Goal: Information Seeking & Learning: Learn about a topic

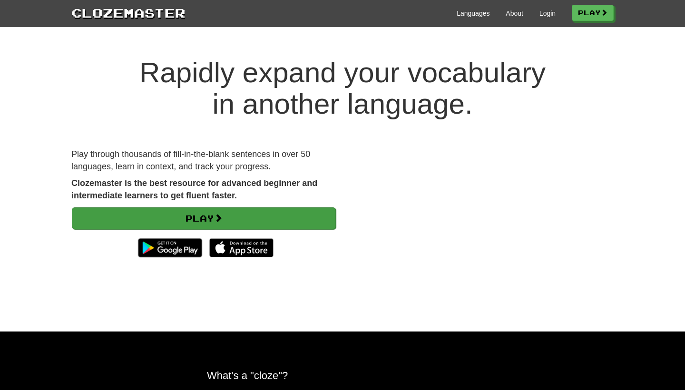
click at [177, 209] on link "Play" at bounding box center [204, 218] width 264 height 22
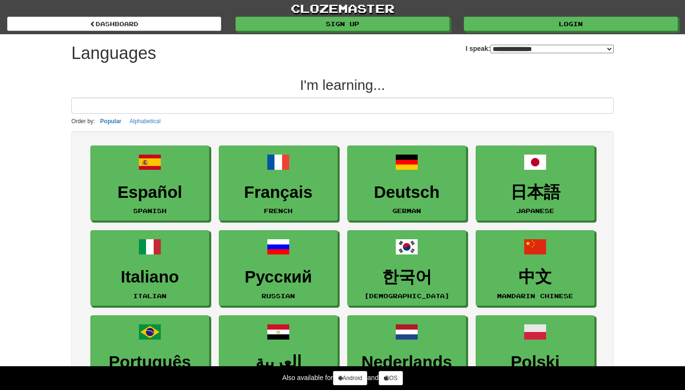
select select "*******"
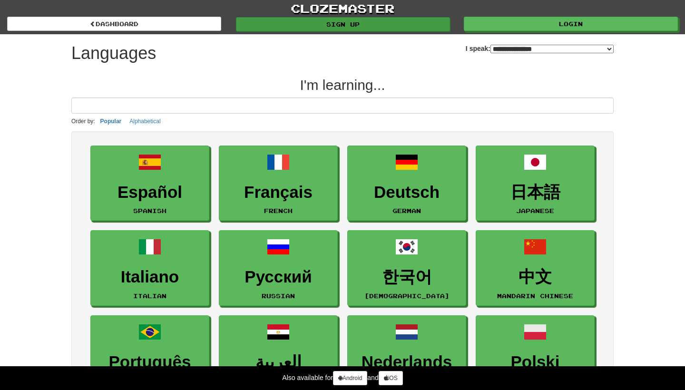
click at [360, 24] on link "Sign up" at bounding box center [343, 24] width 214 height 14
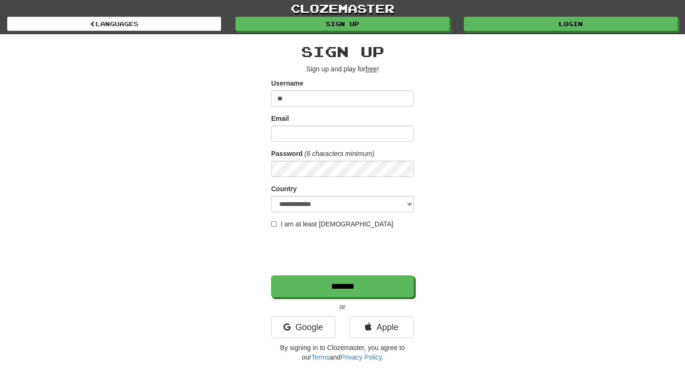
type input "*"
type input "**********"
click at [316, 95] on input "**********" at bounding box center [342, 98] width 143 height 16
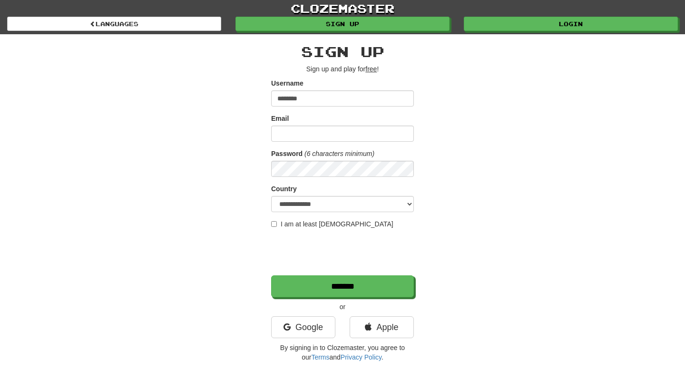
type input "********"
paste input "**********"
type input "**********"
click at [289, 158] on label "Password" at bounding box center [286, 154] width 31 height 10
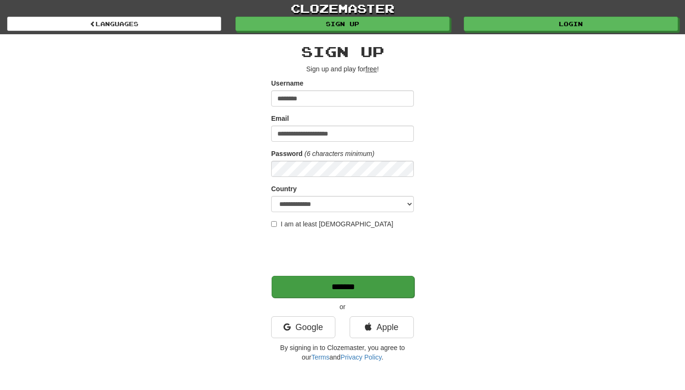
click at [361, 289] on input "*******" at bounding box center [343, 287] width 143 height 22
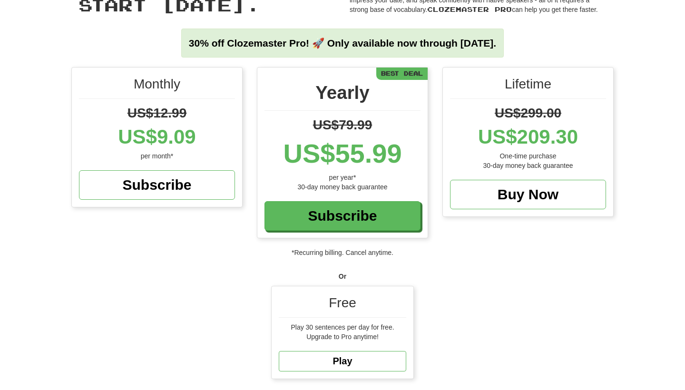
scroll to position [69, 0]
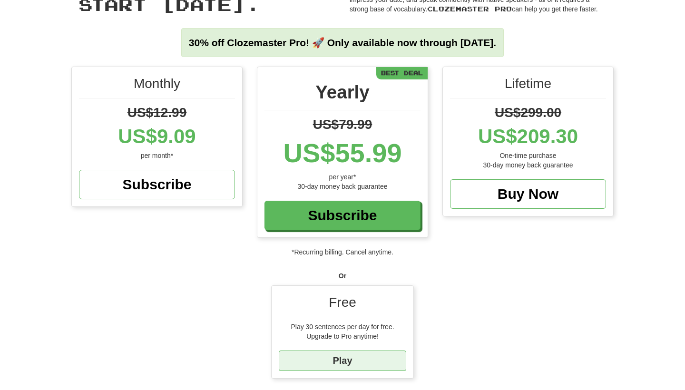
click at [325, 365] on link "Play" at bounding box center [343, 361] width 128 height 20
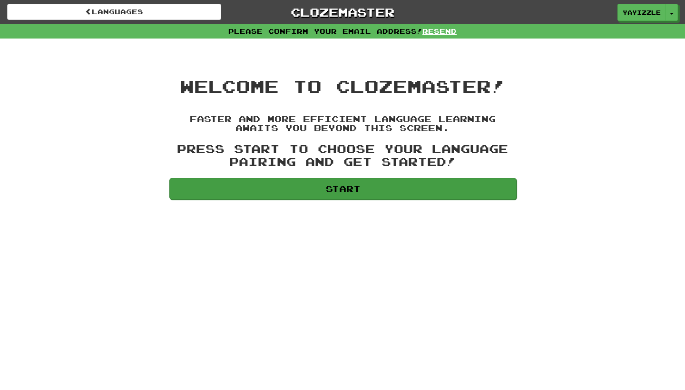
click at [368, 194] on link "Start" at bounding box center [342, 189] width 347 height 22
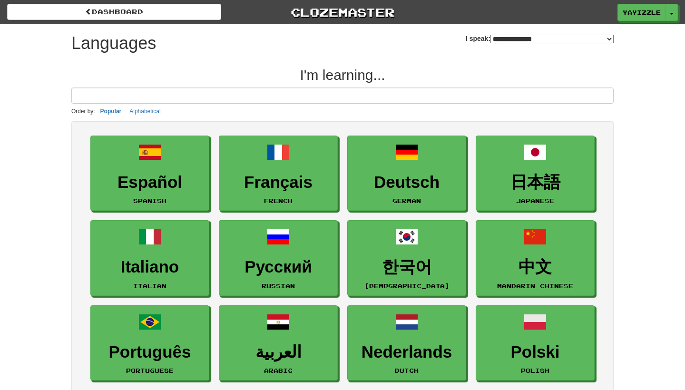
select select "*******"
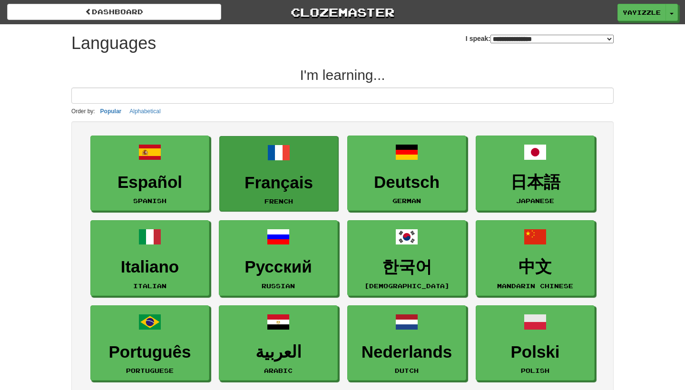
click at [276, 182] on h3 "Français" at bounding box center [279, 183] width 108 height 19
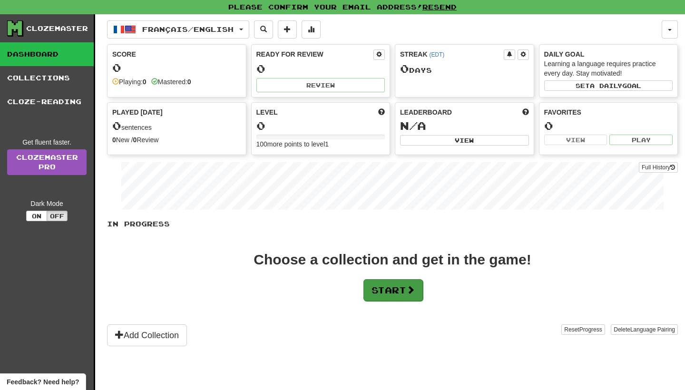
click at [405, 298] on button "Start" at bounding box center [393, 290] width 59 height 22
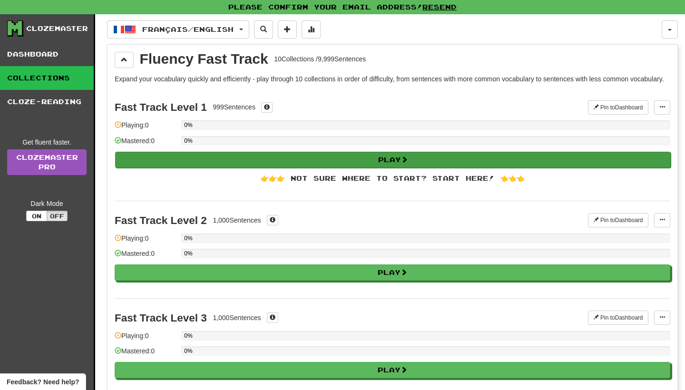
click at [382, 164] on button "Play" at bounding box center [393, 160] width 556 height 16
select select "**"
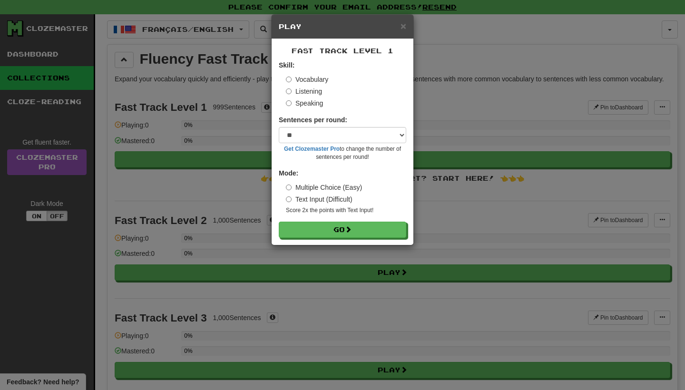
click at [321, 95] on label "Listening" at bounding box center [304, 92] width 36 height 10
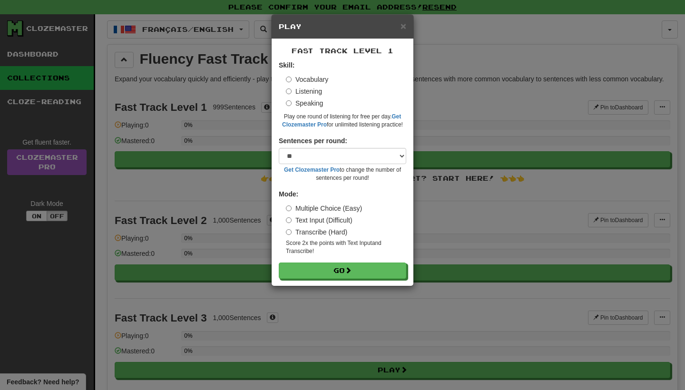
click at [315, 102] on label "Speaking" at bounding box center [304, 104] width 37 height 10
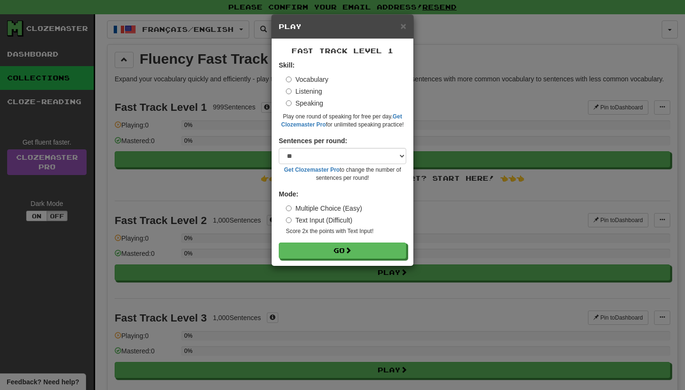
click at [316, 90] on label "Listening" at bounding box center [304, 92] width 36 height 10
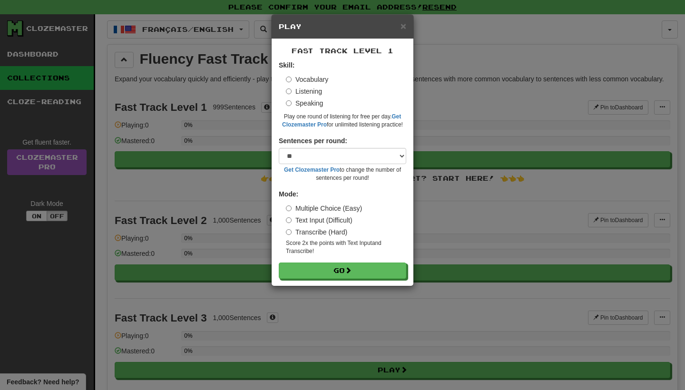
click at [319, 73] on div "Skill: Vocabulary Listening Speaking Play one round of listening for free per d…" at bounding box center [343, 94] width 128 height 69
click at [320, 76] on label "Vocabulary" at bounding box center [307, 80] width 42 height 10
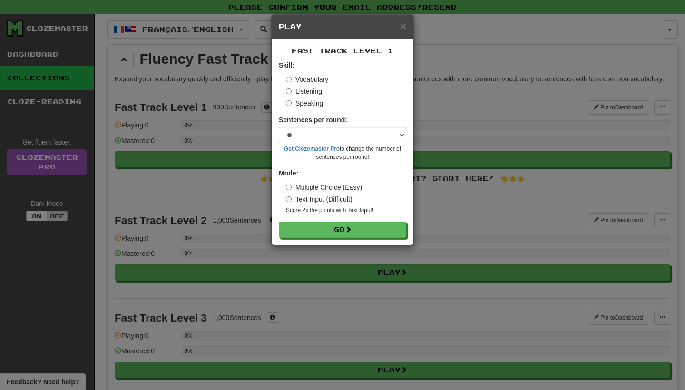
click at [316, 86] on div "Vocabulary Listening Speaking" at bounding box center [346, 91] width 120 height 33
click at [316, 89] on label "Listening" at bounding box center [304, 92] width 36 height 10
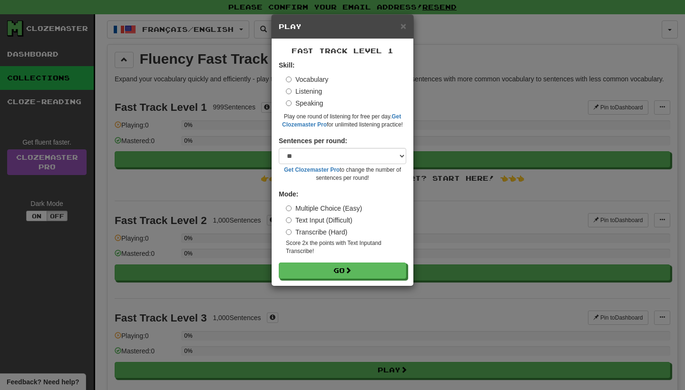
click at [316, 79] on label "Vocabulary" at bounding box center [307, 80] width 42 height 10
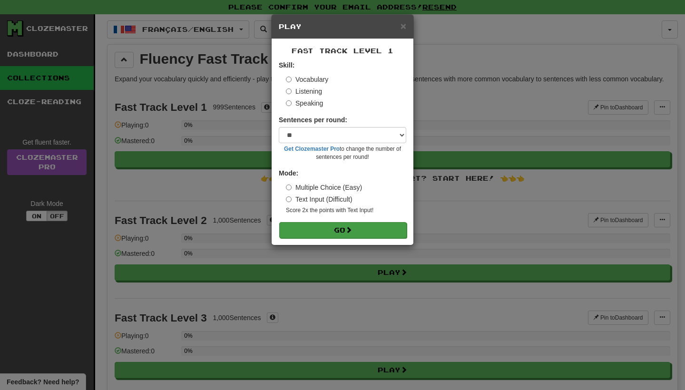
click at [305, 225] on button "Go" at bounding box center [343, 230] width 128 height 16
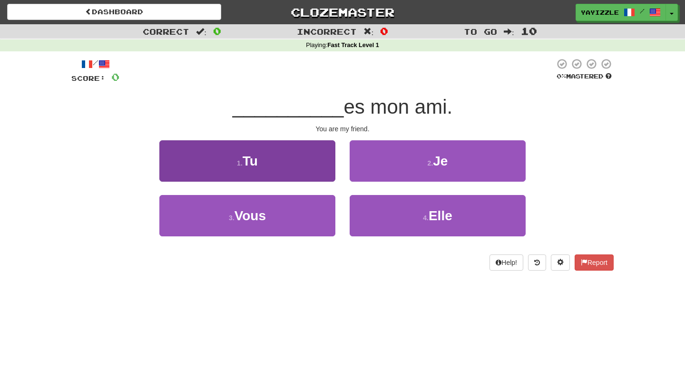
click at [294, 149] on button "1 . Tu" at bounding box center [247, 160] width 176 height 41
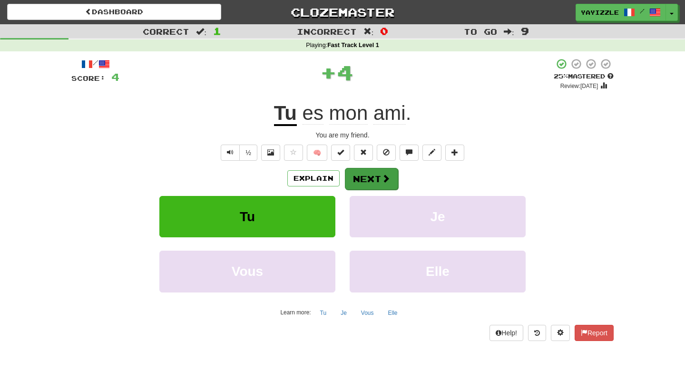
click at [392, 183] on button "Next" at bounding box center [371, 179] width 53 height 22
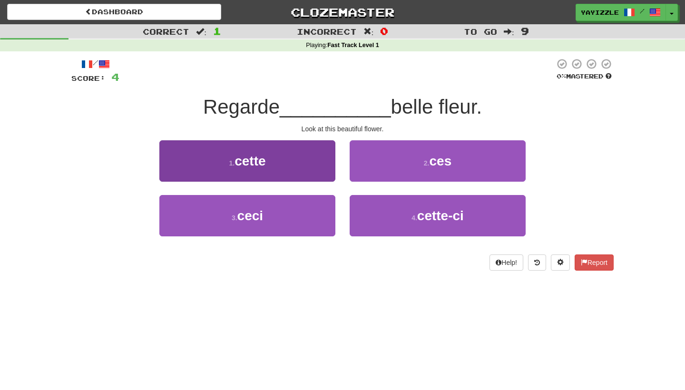
click at [286, 156] on button "1 . cette" at bounding box center [247, 160] width 176 height 41
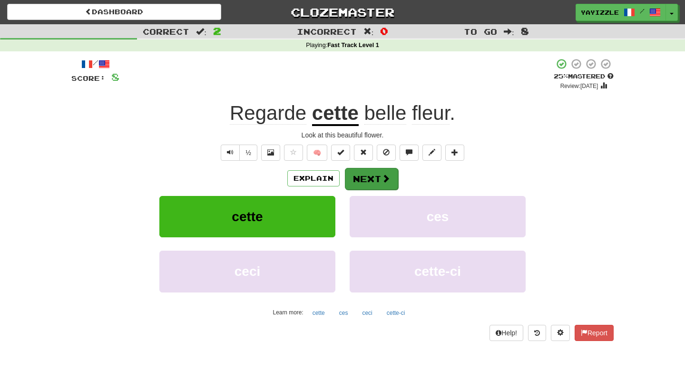
click at [361, 177] on button "Next" at bounding box center [371, 179] width 53 height 22
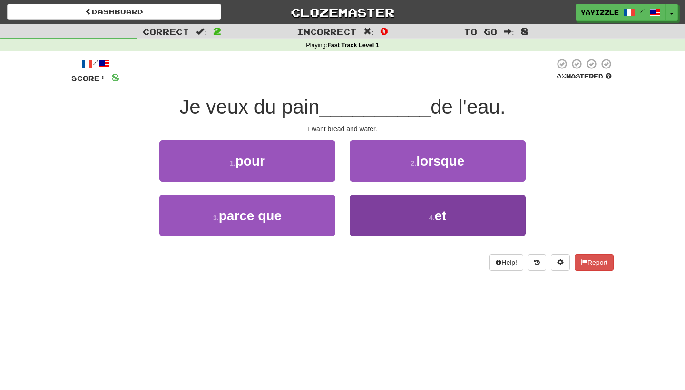
click at [375, 205] on button "4 . et" at bounding box center [438, 215] width 176 height 41
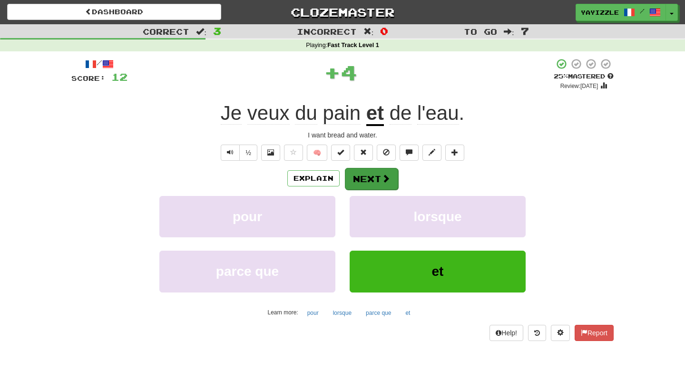
click at [375, 179] on button "Next" at bounding box center [371, 179] width 53 height 22
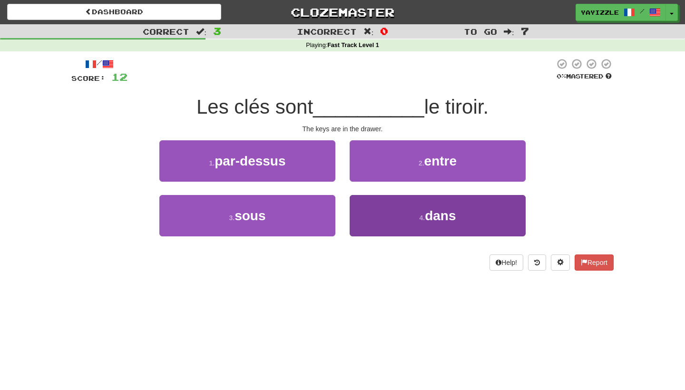
click at [389, 208] on button "4 . dans" at bounding box center [438, 215] width 176 height 41
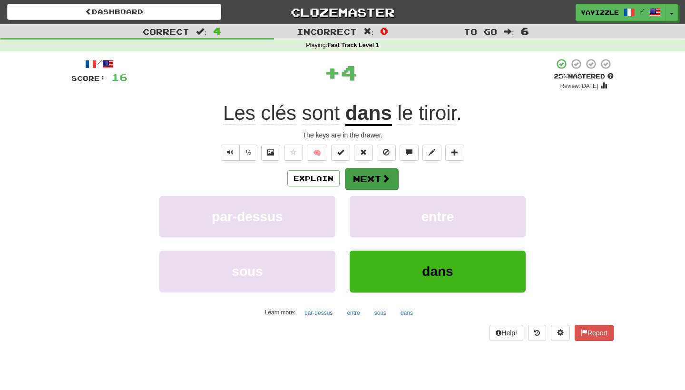
click at [365, 182] on button "Next" at bounding box center [371, 179] width 53 height 22
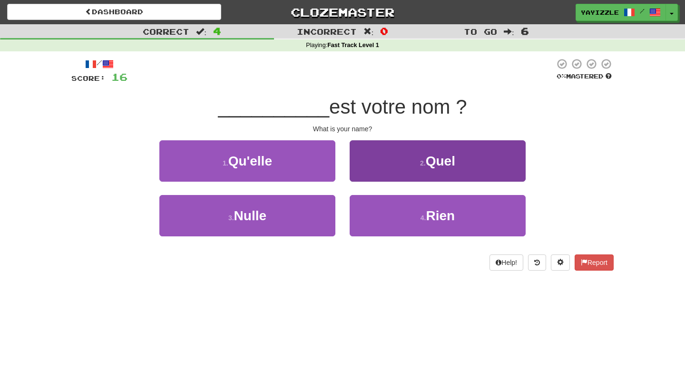
click at [384, 161] on button "2 . Quel" at bounding box center [438, 160] width 176 height 41
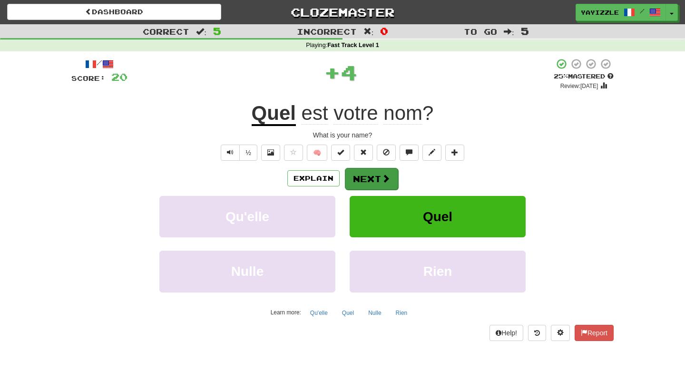
click at [374, 174] on button "Next" at bounding box center [371, 179] width 53 height 22
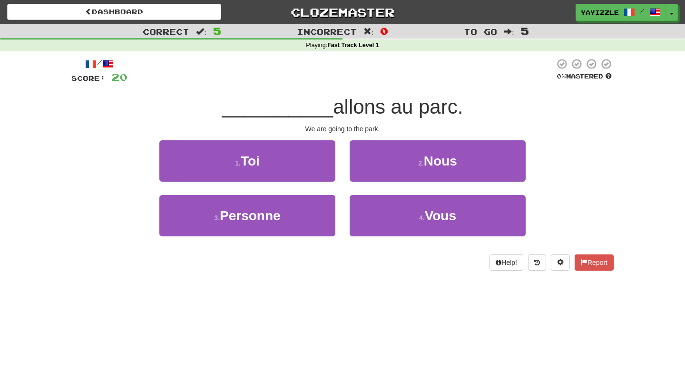
click at [391, 161] on button "2 . Nous" at bounding box center [438, 160] width 176 height 41
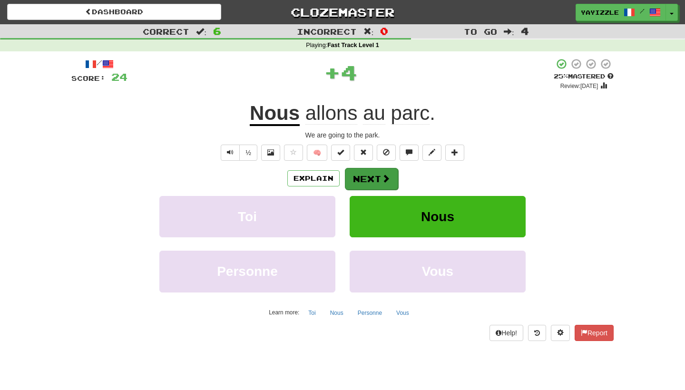
click at [374, 181] on button "Next" at bounding box center [371, 179] width 53 height 22
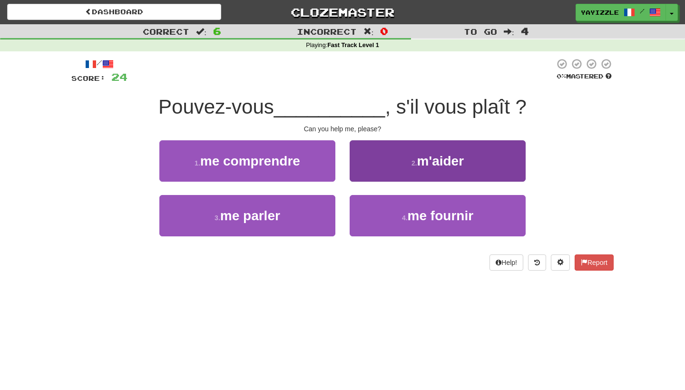
click at [402, 165] on button "2 . m'aider" at bounding box center [438, 160] width 176 height 41
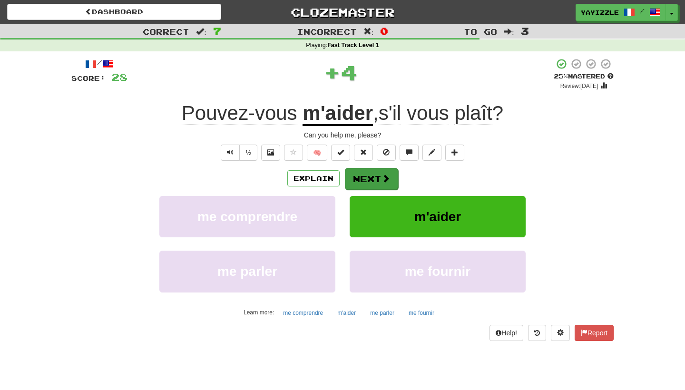
click at [380, 183] on button "Next" at bounding box center [371, 179] width 53 height 22
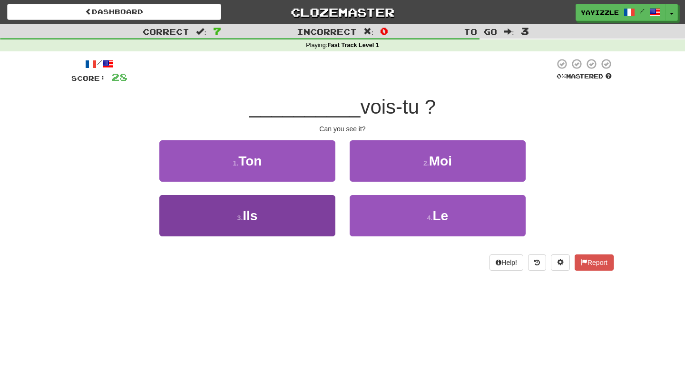
click at [276, 200] on button "3 . Ils" at bounding box center [247, 215] width 176 height 41
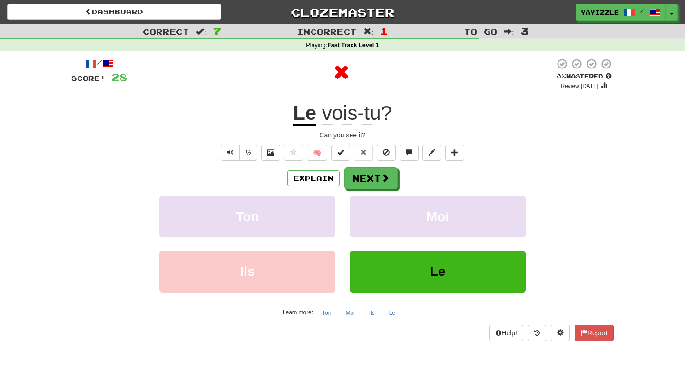
click at [404, 263] on button "Le" at bounding box center [438, 271] width 176 height 41
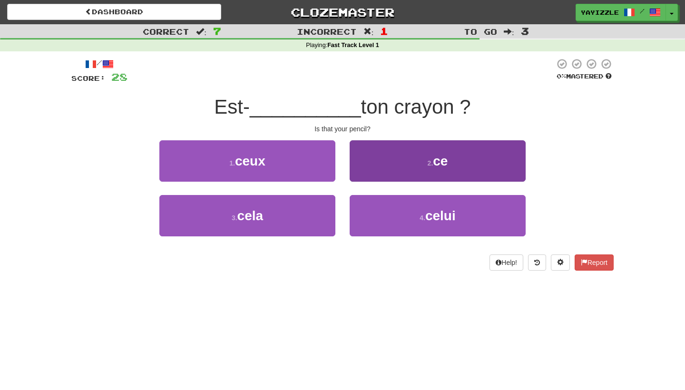
click at [395, 168] on button "2 . ce" at bounding box center [438, 160] width 176 height 41
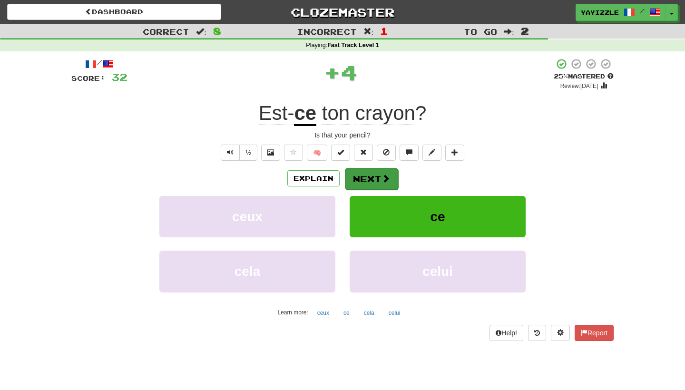
click at [365, 171] on button "Next" at bounding box center [371, 179] width 53 height 22
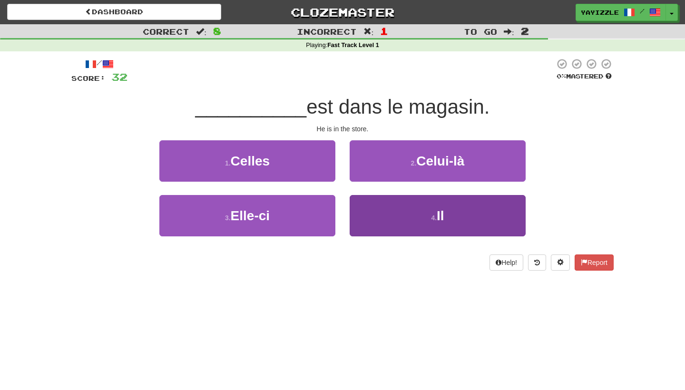
click at [395, 216] on button "4 . Il" at bounding box center [438, 215] width 176 height 41
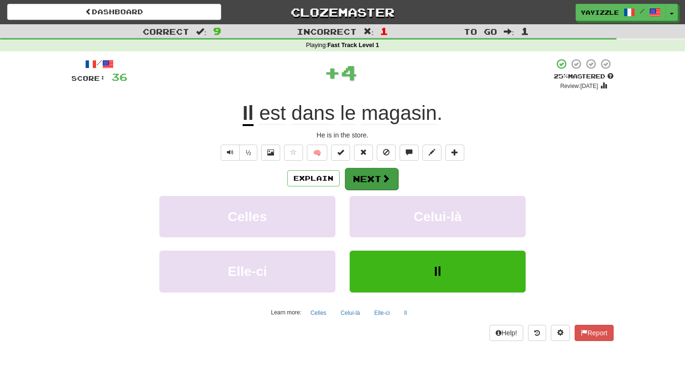
click at [382, 182] on span at bounding box center [386, 178] width 9 height 9
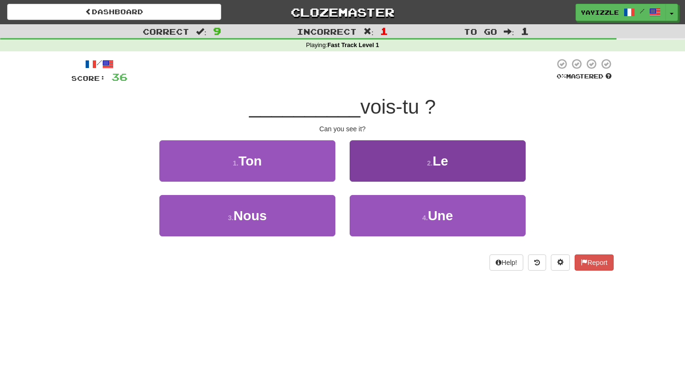
click at [393, 168] on button "2 . Le" at bounding box center [438, 160] width 176 height 41
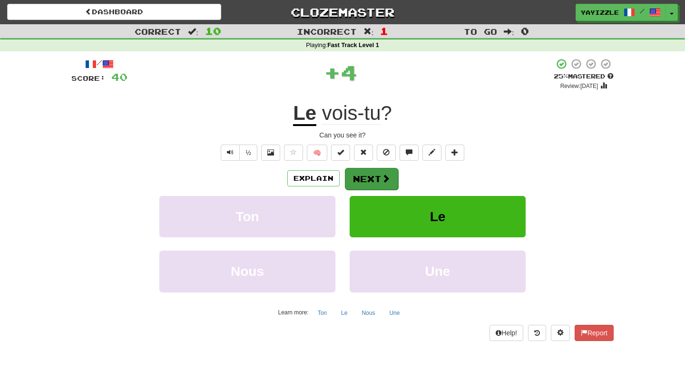
click at [384, 174] on span at bounding box center [386, 178] width 9 height 9
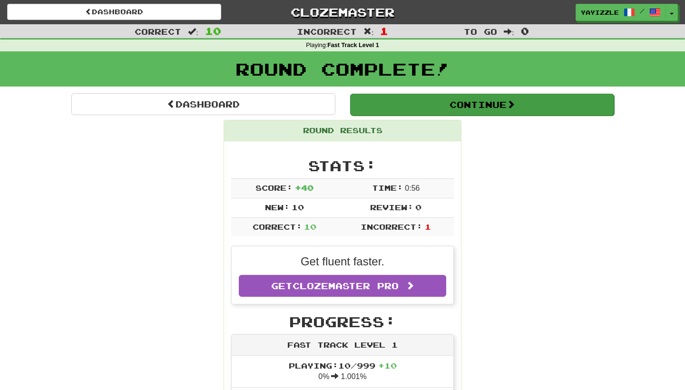
click at [433, 109] on button "Continue" at bounding box center [482, 105] width 264 height 22
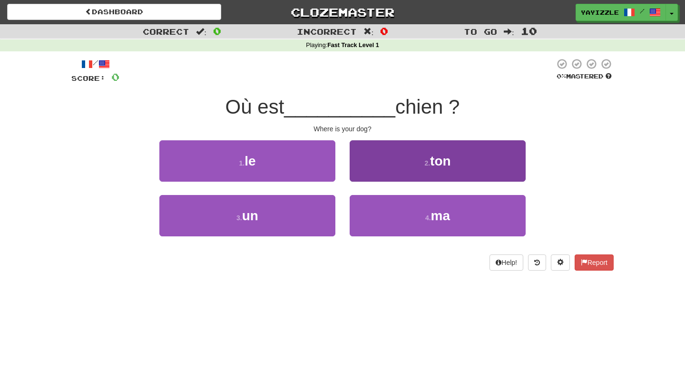
click at [402, 151] on button "2 . ton" at bounding box center [438, 160] width 176 height 41
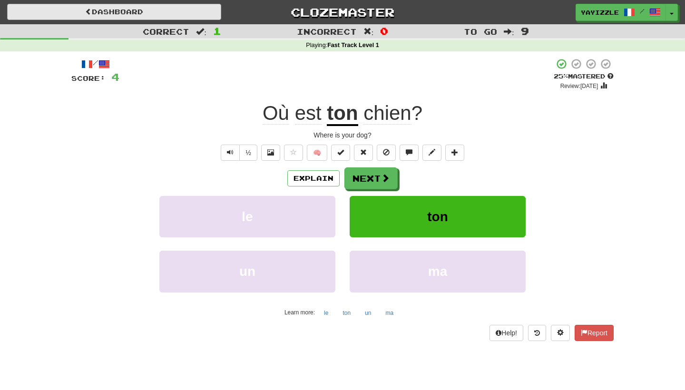
click at [201, 16] on link "Dashboard" at bounding box center [114, 12] width 214 height 16
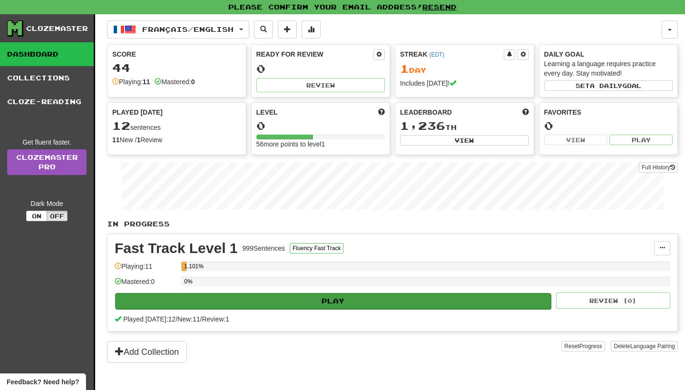
click at [269, 295] on button "Play" at bounding box center [333, 301] width 436 height 16
select select "**"
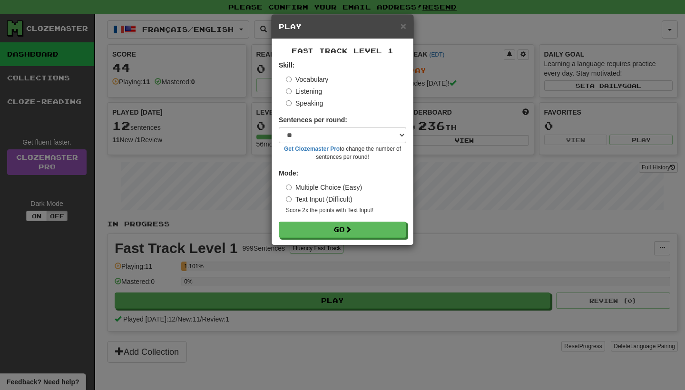
click at [320, 91] on label "Listening" at bounding box center [304, 92] width 36 height 10
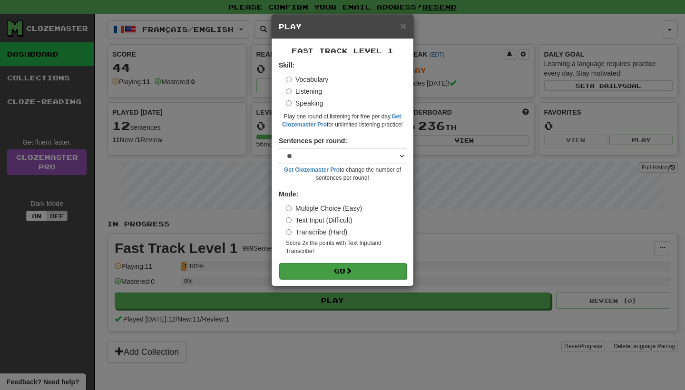
click at [301, 265] on button "Go" at bounding box center [343, 271] width 128 height 16
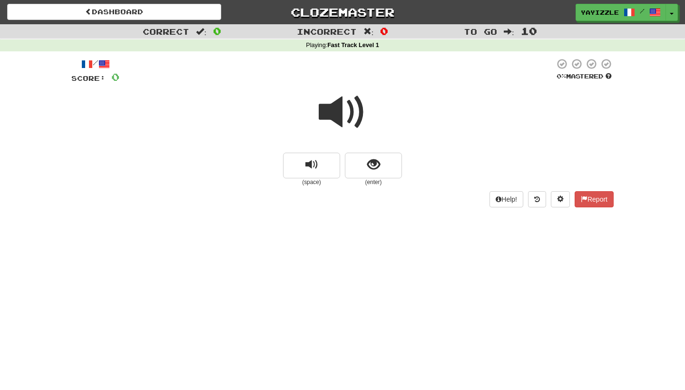
click at [345, 115] on span at bounding box center [343, 113] width 48 height 48
click at [346, 116] on span at bounding box center [343, 113] width 48 height 48
click at [316, 171] on button "replay audio" at bounding box center [311, 166] width 57 height 26
click at [371, 159] on span "show sentence" at bounding box center [373, 164] width 13 height 13
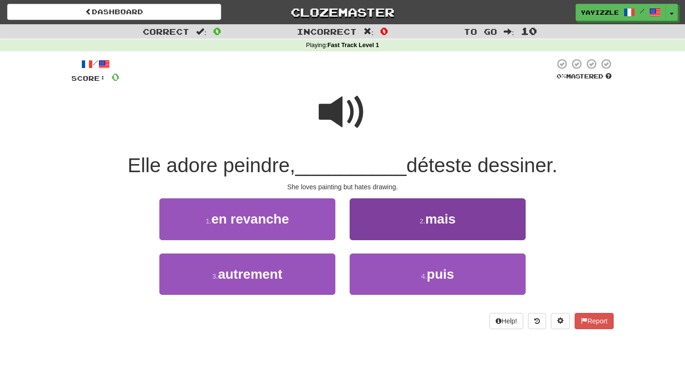
click at [378, 223] on button "2 . mais" at bounding box center [438, 218] width 176 height 41
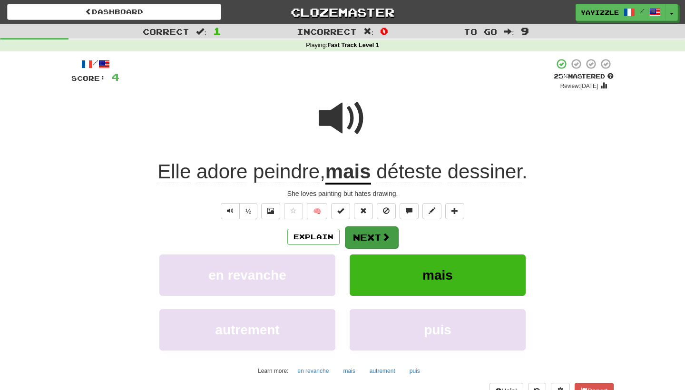
click at [372, 237] on button "Next" at bounding box center [371, 238] width 53 height 22
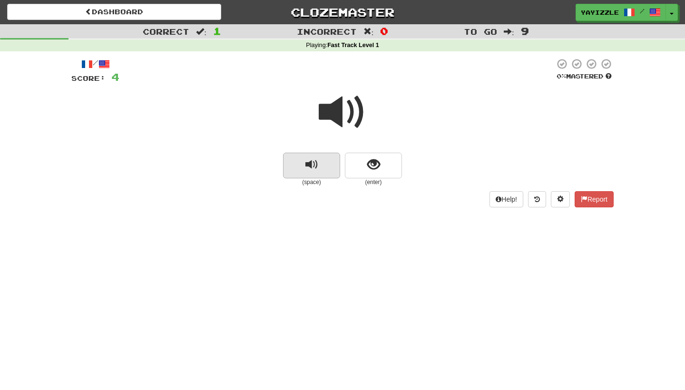
click at [314, 169] on span "replay audio" at bounding box center [312, 164] width 13 height 13
click at [367, 167] on span "show sentence" at bounding box center [373, 164] width 13 height 13
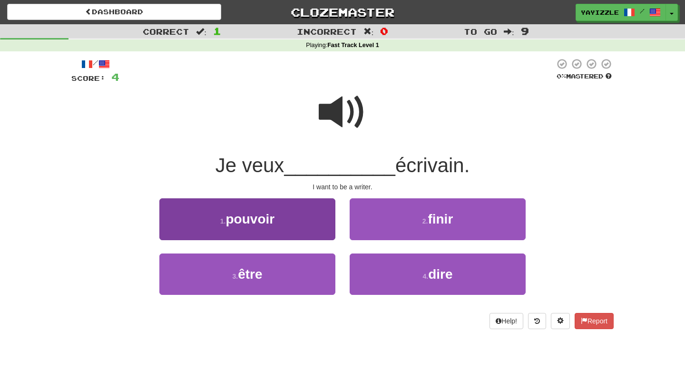
click at [282, 278] on button "3 . être" at bounding box center [247, 274] width 176 height 41
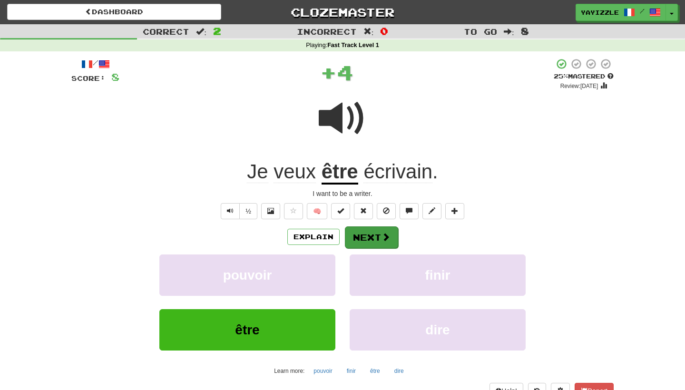
click at [370, 230] on button "Next" at bounding box center [371, 238] width 53 height 22
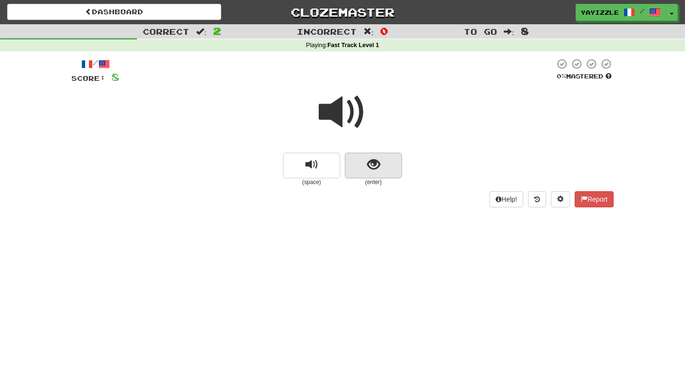
click at [372, 153] on button "show sentence" at bounding box center [373, 166] width 57 height 26
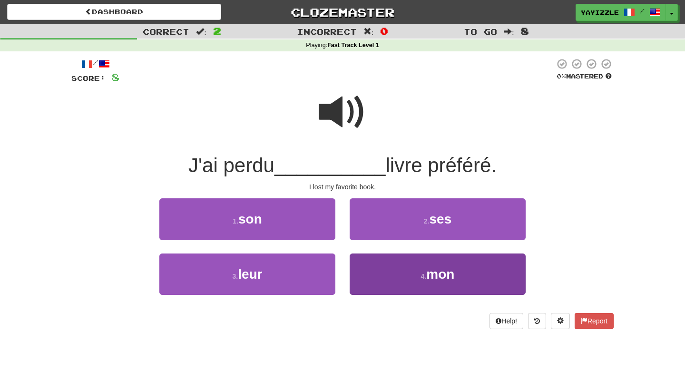
click at [379, 256] on button "4 . mon" at bounding box center [438, 274] width 176 height 41
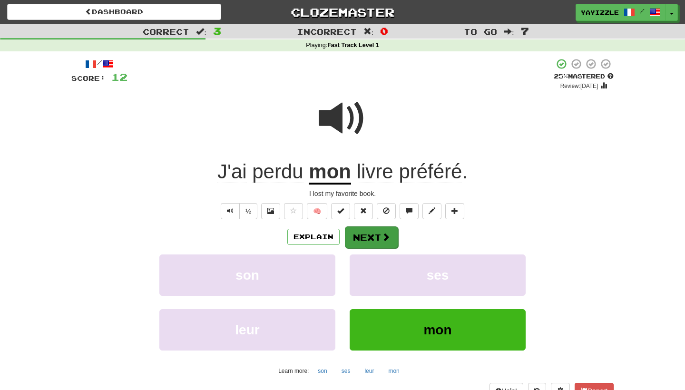
click at [379, 232] on button "Next" at bounding box center [371, 238] width 53 height 22
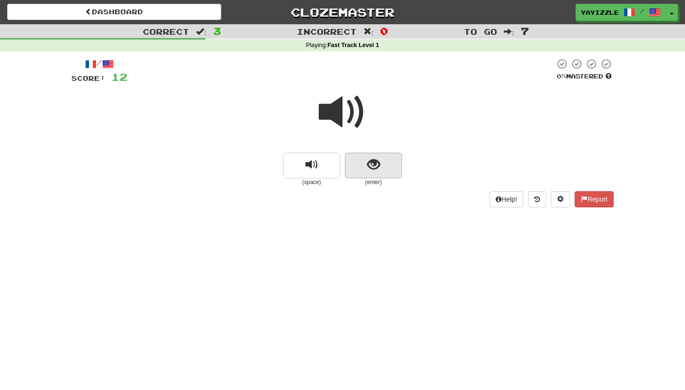
click at [378, 155] on button "show sentence" at bounding box center [373, 166] width 57 height 26
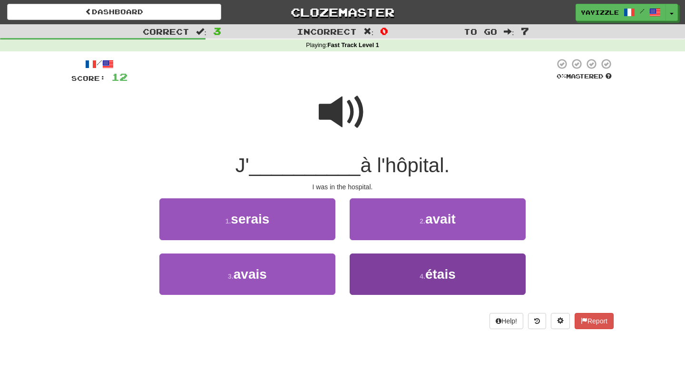
click at [378, 277] on button "4 . étais" at bounding box center [438, 274] width 176 height 41
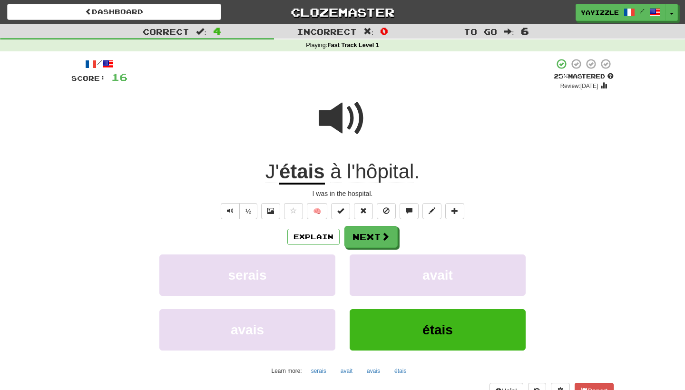
click at [372, 244] on button "Next" at bounding box center [371, 237] width 53 height 22
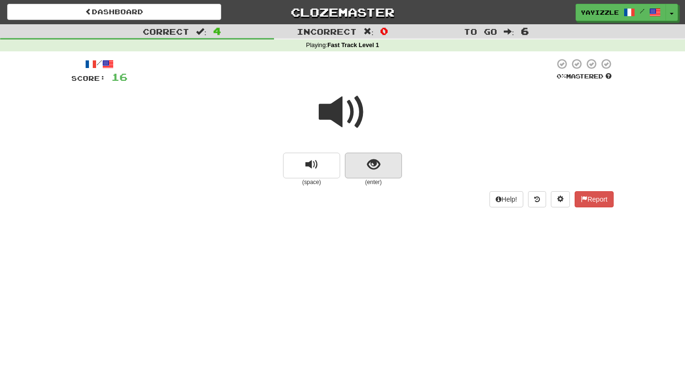
click at [384, 156] on button "show sentence" at bounding box center [373, 166] width 57 height 26
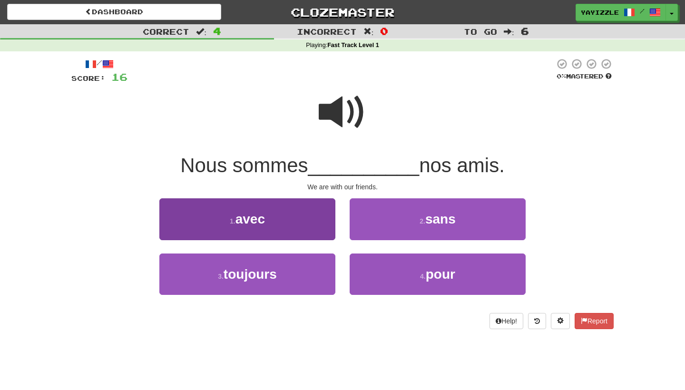
click at [304, 221] on button "1 . avec" at bounding box center [247, 218] width 176 height 41
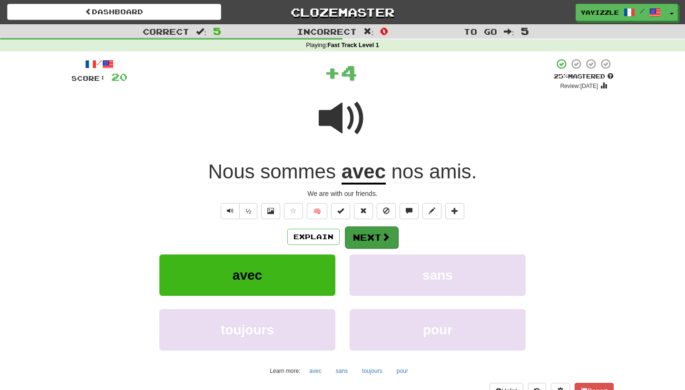
click at [374, 228] on button "Next" at bounding box center [371, 238] width 53 height 22
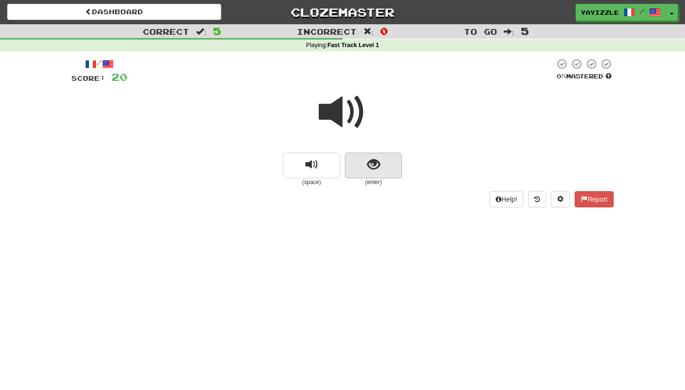
click at [380, 168] on span "show sentence" at bounding box center [373, 164] width 13 height 13
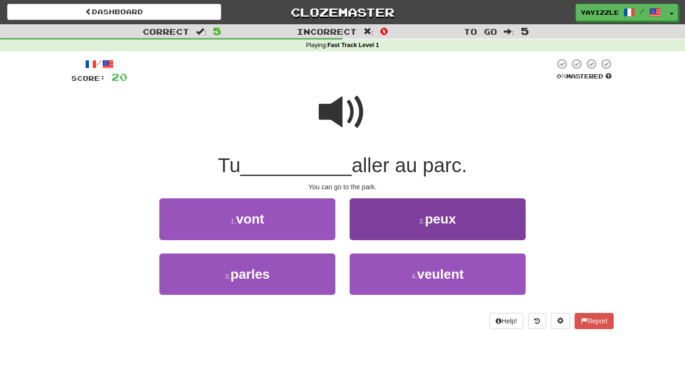
click at [438, 219] on span "peux" at bounding box center [440, 219] width 31 height 15
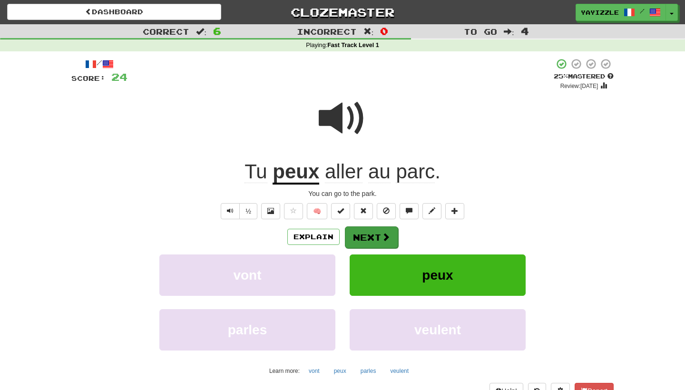
click at [368, 230] on button "Next" at bounding box center [371, 238] width 53 height 22
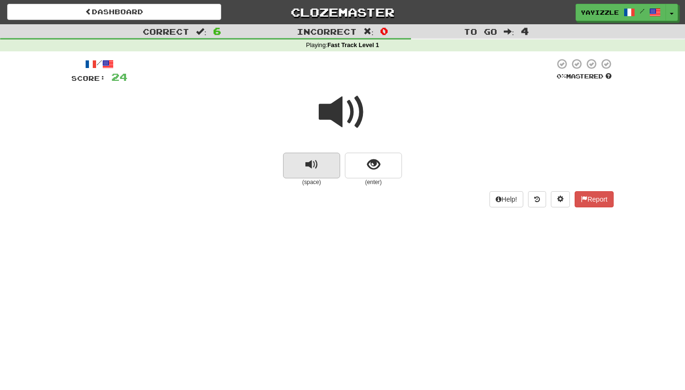
click at [311, 161] on span "replay audio" at bounding box center [312, 164] width 13 height 13
click at [383, 166] on button "show sentence" at bounding box center [373, 166] width 57 height 26
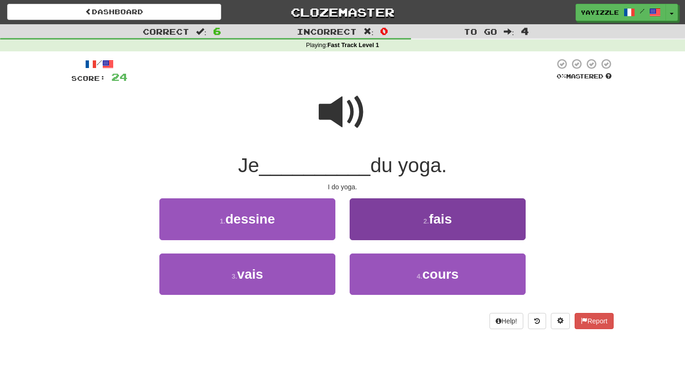
click at [372, 211] on button "2 . fais" at bounding box center [438, 218] width 176 height 41
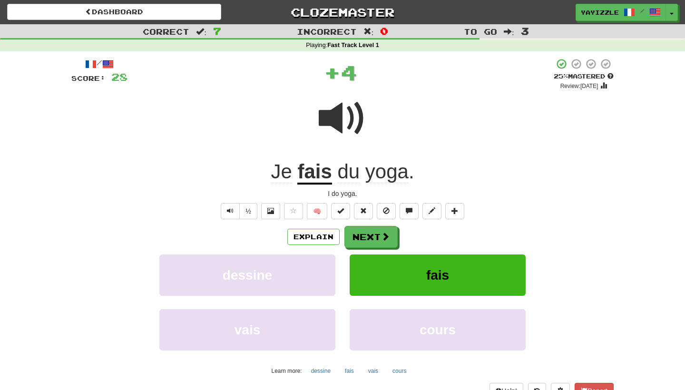
click at [369, 251] on div "Explain Next dessine fais vais cours Learn more: dessine fais vais cours" at bounding box center [342, 302] width 542 height 153
click at [371, 236] on button "Next" at bounding box center [371, 238] width 53 height 22
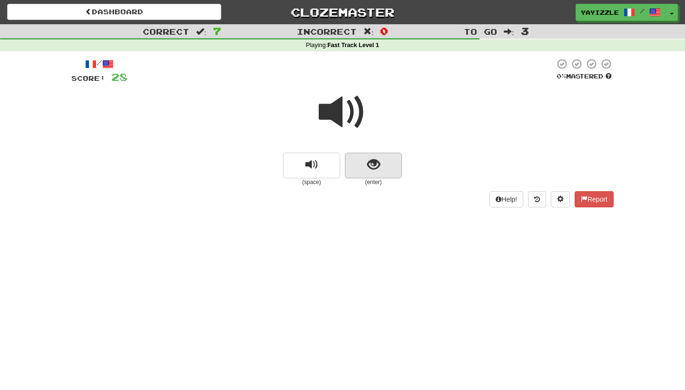
click at [369, 170] on span "show sentence" at bounding box center [373, 164] width 13 height 13
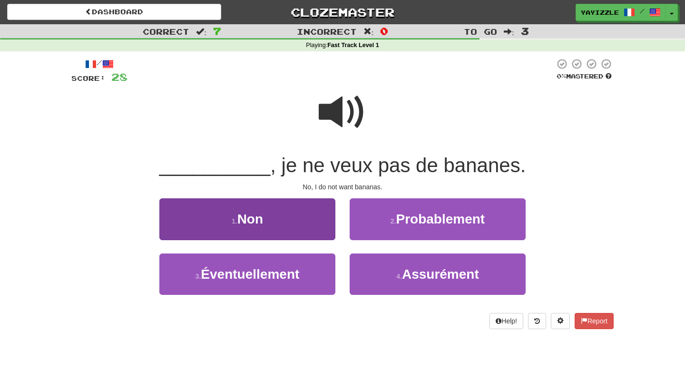
click at [266, 229] on button "1 . Non" at bounding box center [247, 218] width 176 height 41
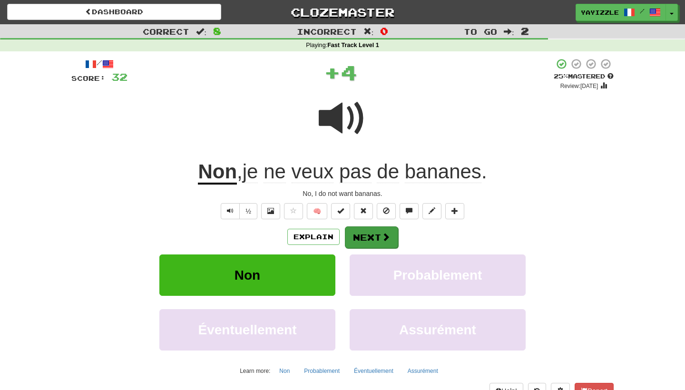
click at [380, 236] on button "Next" at bounding box center [371, 238] width 53 height 22
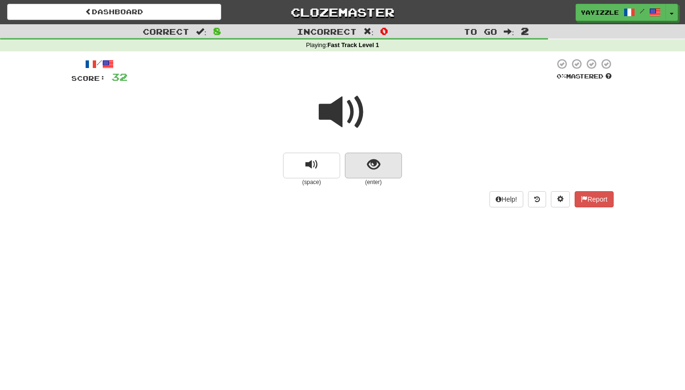
click at [369, 167] on span "show sentence" at bounding box center [373, 164] width 13 height 13
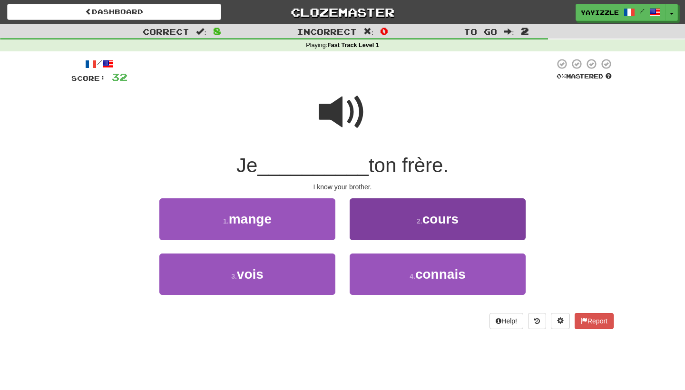
click at [385, 278] on button "4 . connais" at bounding box center [438, 274] width 176 height 41
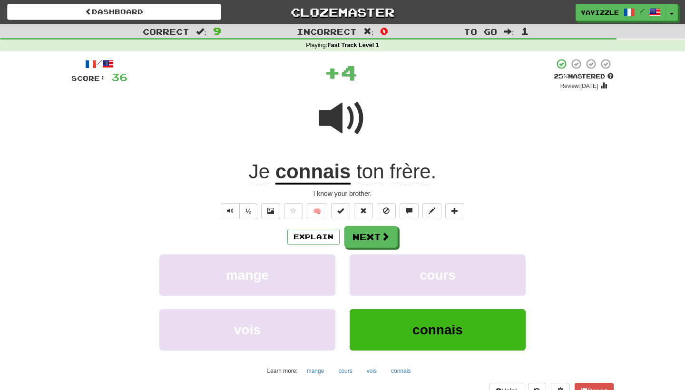
click at [386, 230] on button "Next" at bounding box center [371, 237] width 53 height 22
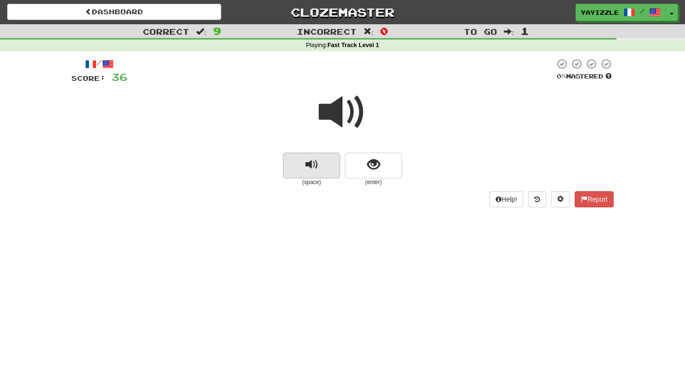
click at [317, 166] on span "replay audio" at bounding box center [312, 164] width 13 height 13
click at [385, 160] on button "show sentence" at bounding box center [373, 166] width 57 height 26
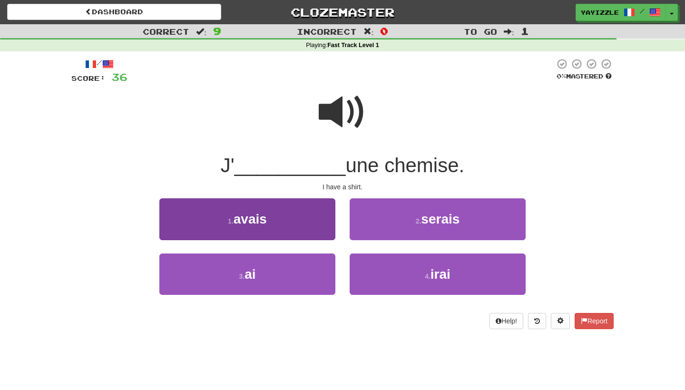
click at [269, 217] on button "1 . avais" at bounding box center [247, 218] width 176 height 41
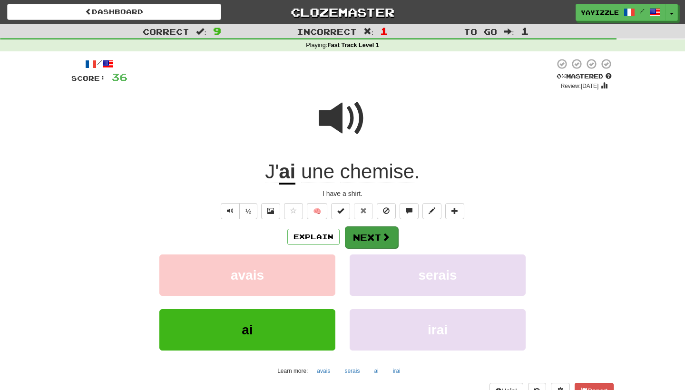
click at [361, 240] on button "Next" at bounding box center [371, 238] width 53 height 22
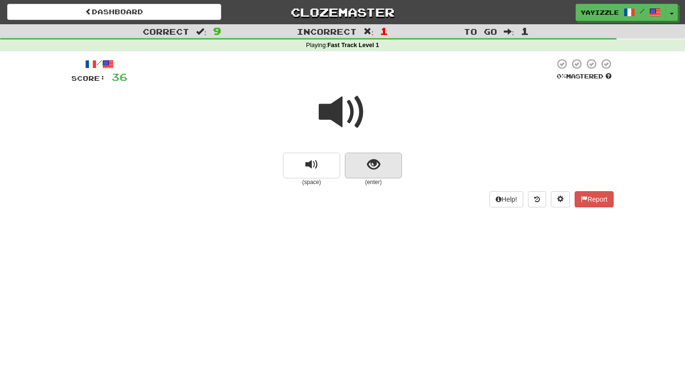
click at [366, 162] on button "show sentence" at bounding box center [373, 166] width 57 height 26
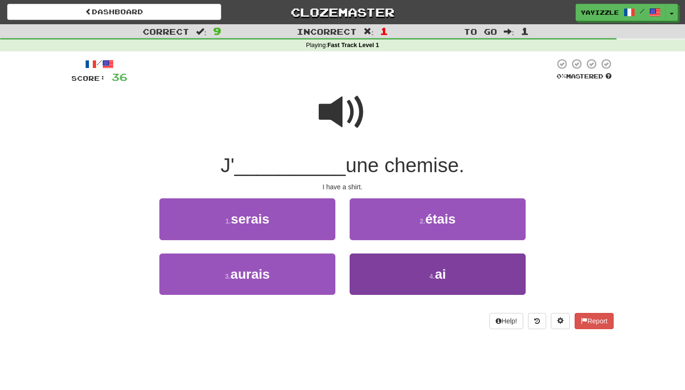
click at [425, 284] on button "4 . ai" at bounding box center [438, 274] width 176 height 41
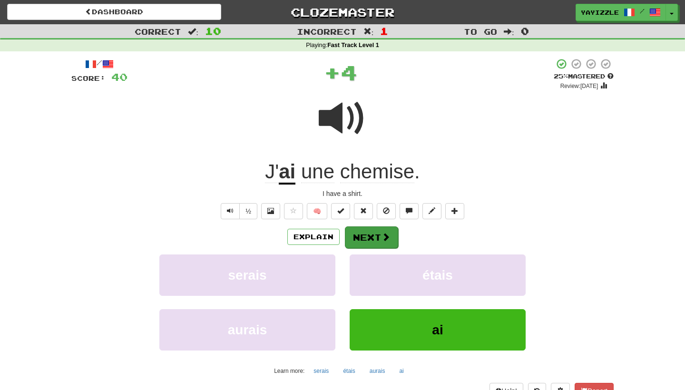
click at [371, 231] on button "Next" at bounding box center [371, 238] width 53 height 22
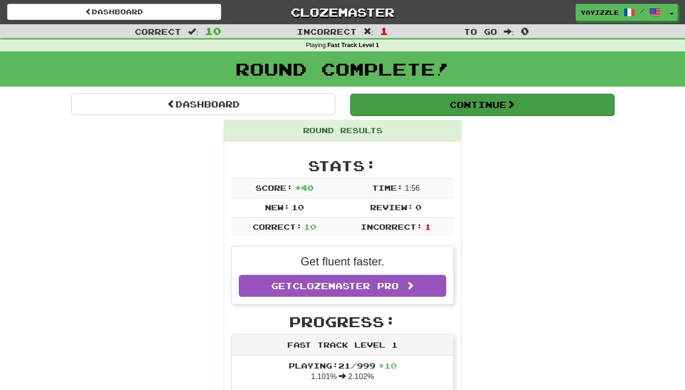
click at [456, 96] on button "Continue" at bounding box center [482, 105] width 264 height 22
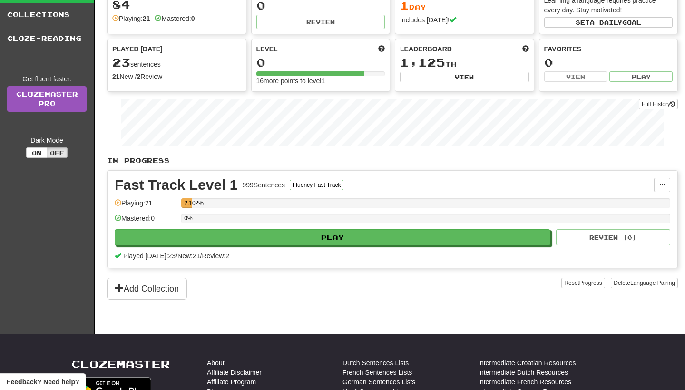
scroll to position [84, 0]
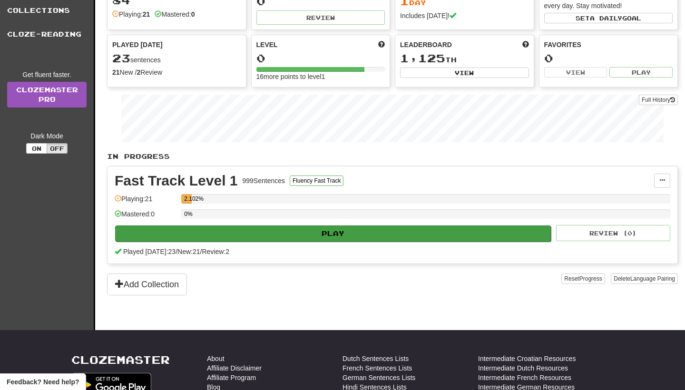
click at [395, 231] on button "Play" at bounding box center [333, 234] width 436 height 16
select select "**"
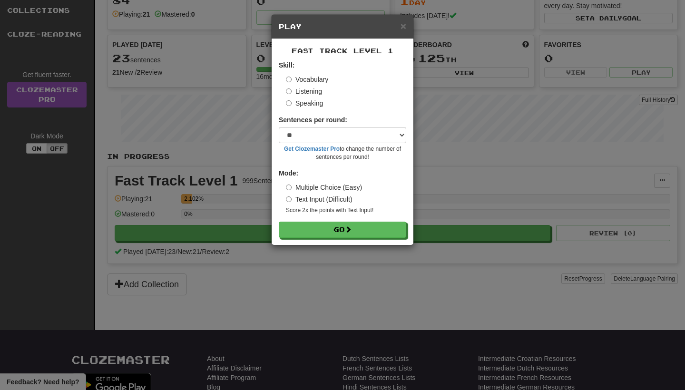
click at [356, 195] on div "Text Input (Difficult)" at bounding box center [346, 200] width 120 height 10
click at [257, 281] on div "× Play Fast Track Level 1 Skill: Vocabulary Listening Speaking Sentences per ro…" at bounding box center [342, 195] width 685 height 390
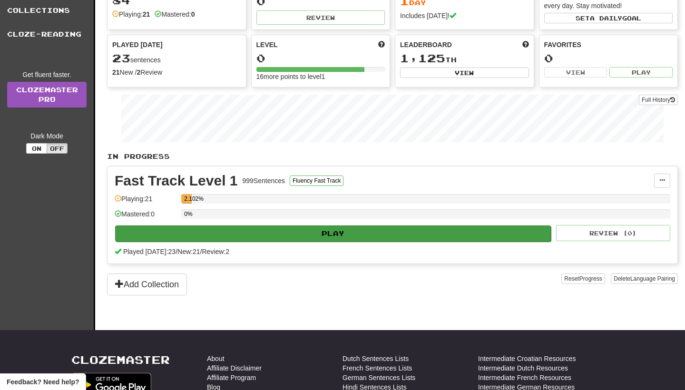
click at [292, 233] on button "Play" at bounding box center [333, 234] width 436 height 16
select select "**"
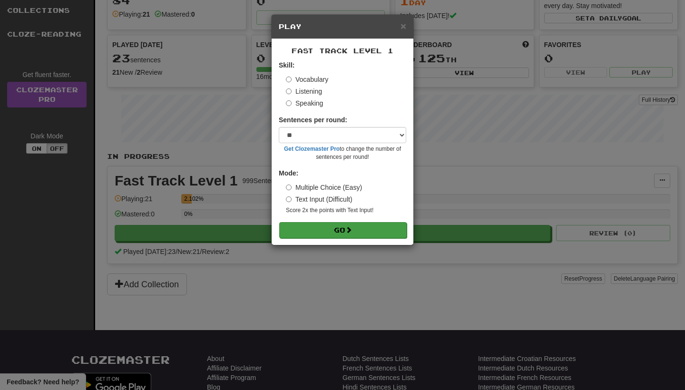
click at [294, 232] on button "Go" at bounding box center [343, 230] width 128 height 16
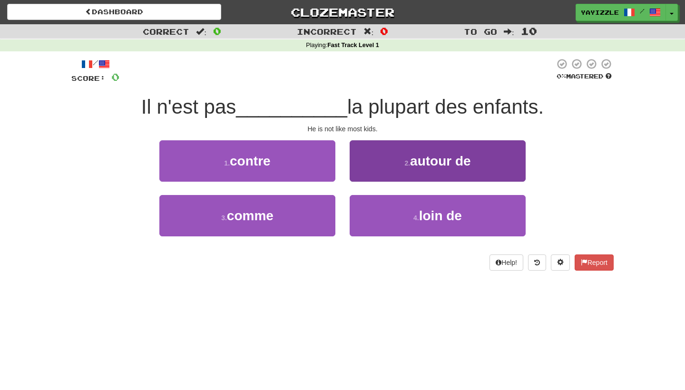
click at [405, 164] on small "2 ." at bounding box center [407, 163] width 6 height 8
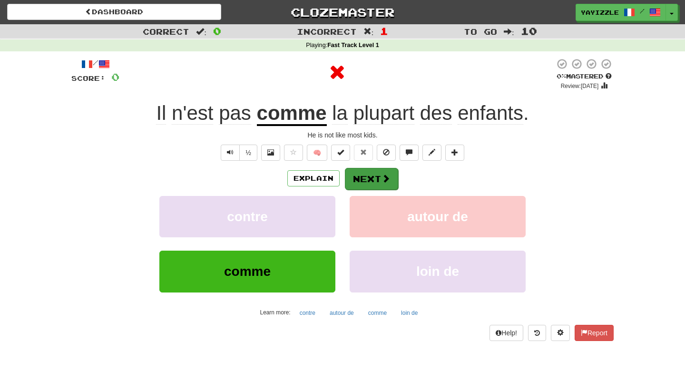
click at [369, 177] on button "Next" at bounding box center [371, 179] width 53 height 22
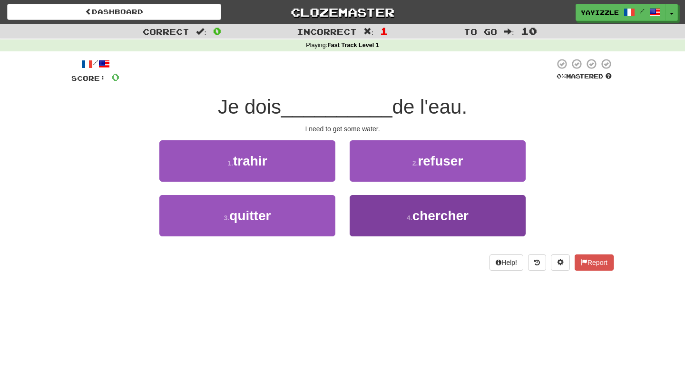
click at [394, 215] on button "4 . chercher" at bounding box center [438, 215] width 176 height 41
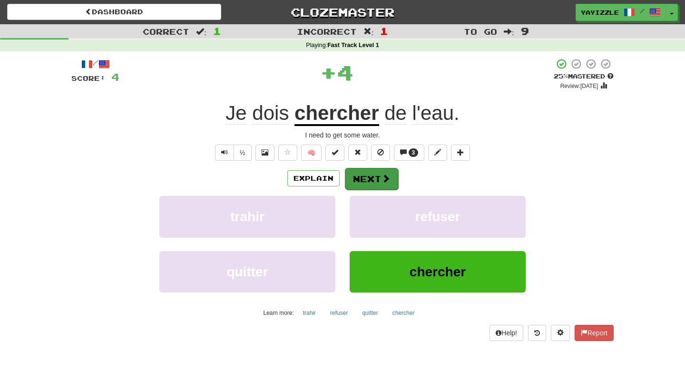
click at [374, 181] on button "Next" at bounding box center [371, 179] width 53 height 22
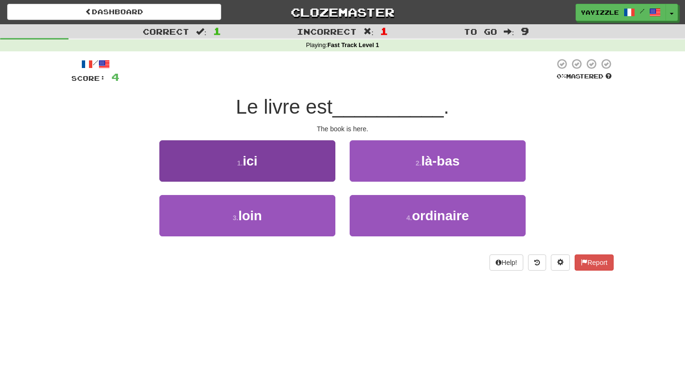
click at [256, 165] on span "ici" at bounding box center [250, 161] width 15 height 15
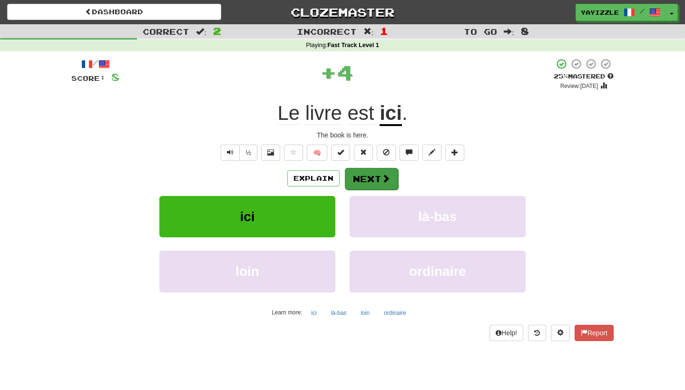
click at [386, 179] on span at bounding box center [386, 178] width 9 height 9
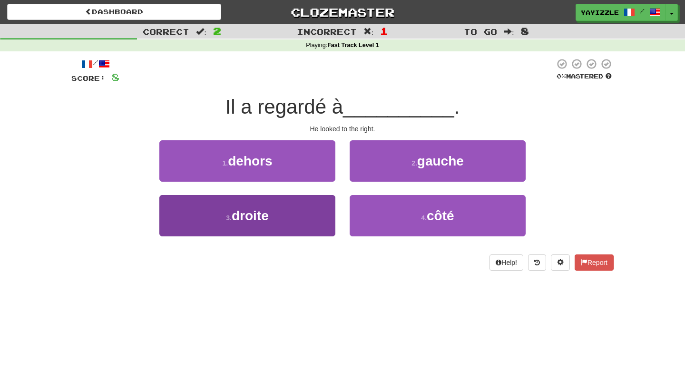
click at [283, 207] on button "3 . droite" at bounding box center [247, 215] width 176 height 41
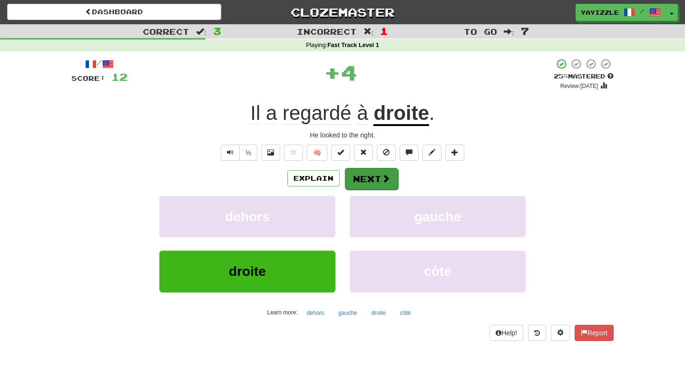
click at [364, 180] on button "Next" at bounding box center [371, 179] width 53 height 22
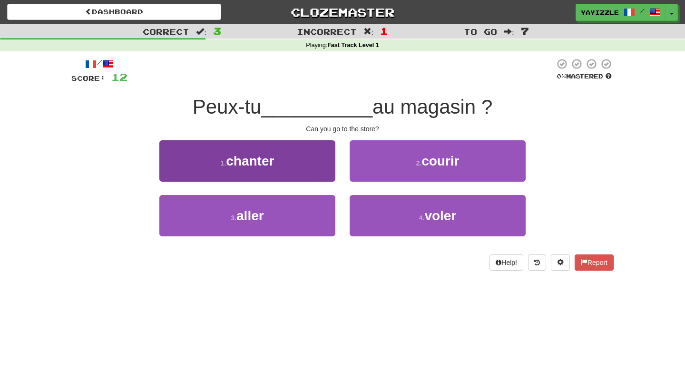
click at [290, 217] on button "3 . aller" at bounding box center [247, 215] width 176 height 41
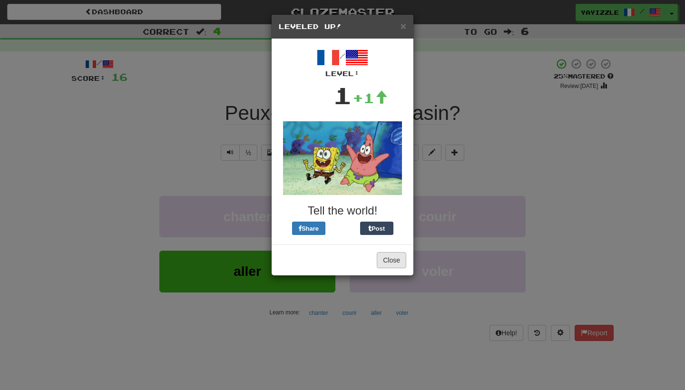
click at [387, 261] on button "Close" at bounding box center [392, 260] width 30 height 16
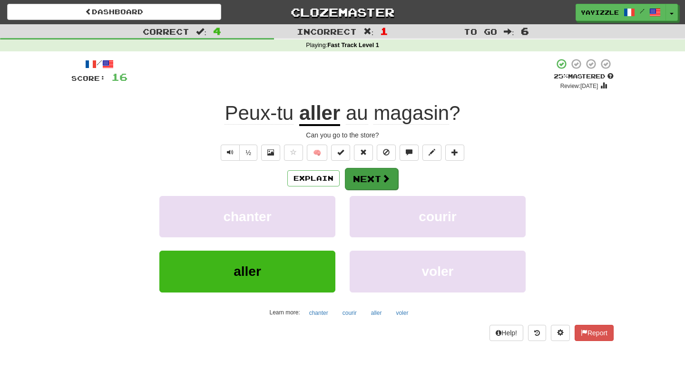
click at [380, 176] on button "Next" at bounding box center [371, 179] width 53 height 22
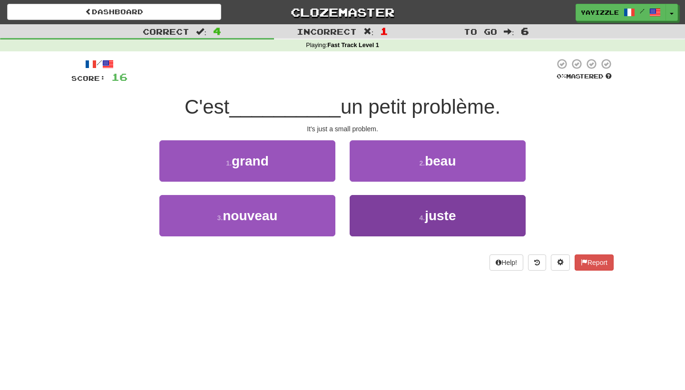
click at [389, 207] on button "4 . juste" at bounding box center [438, 215] width 176 height 41
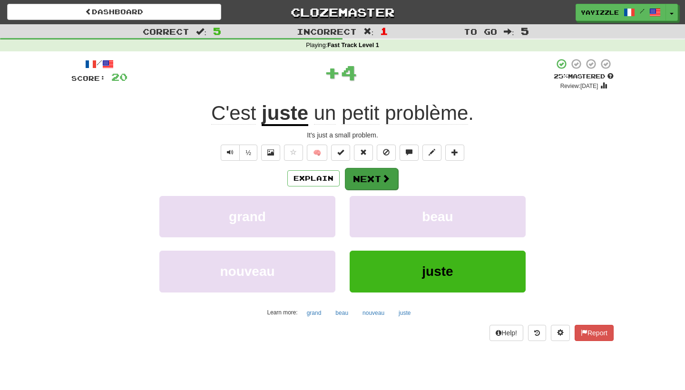
click at [369, 175] on button "Next" at bounding box center [371, 179] width 53 height 22
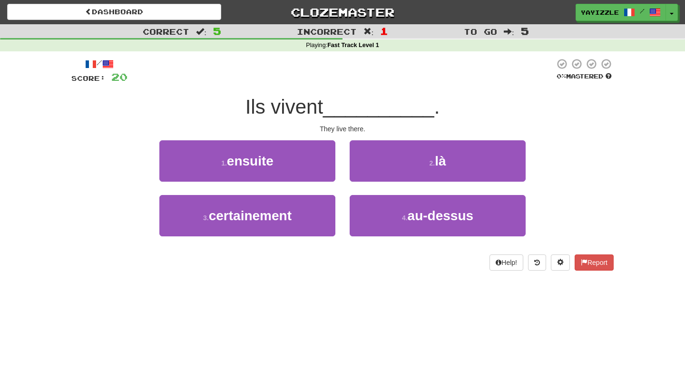
click at [369, 175] on button "2 . là" at bounding box center [438, 160] width 176 height 41
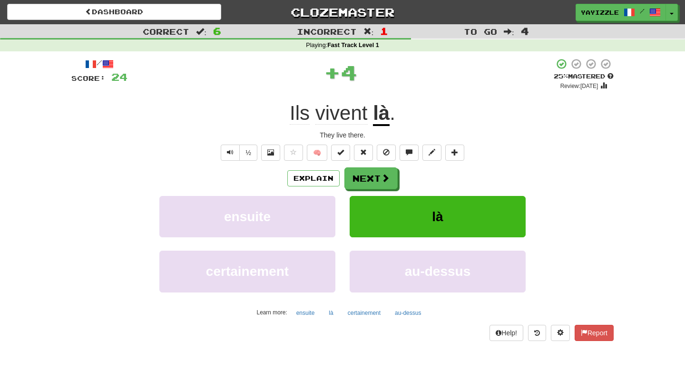
click at [369, 175] on button "Next" at bounding box center [371, 179] width 53 height 22
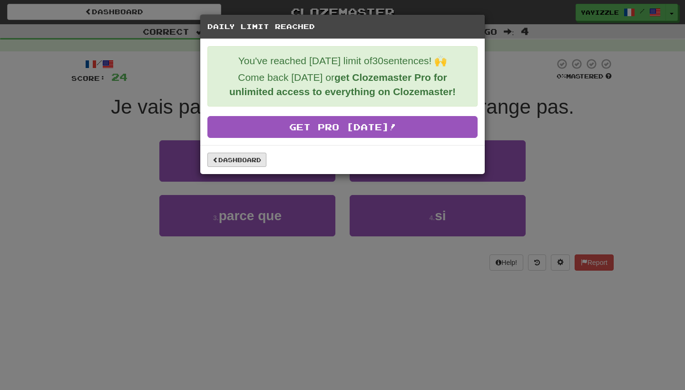
click at [247, 163] on link "Dashboard" at bounding box center [236, 160] width 59 height 14
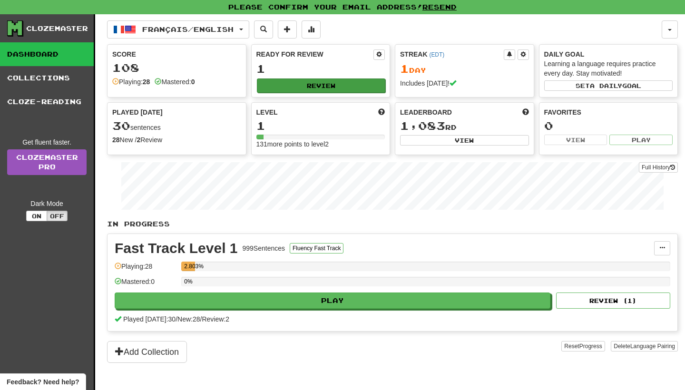
click at [296, 88] on button "Review" at bounding box center [321, 86] width 129 height 14
select select "**"
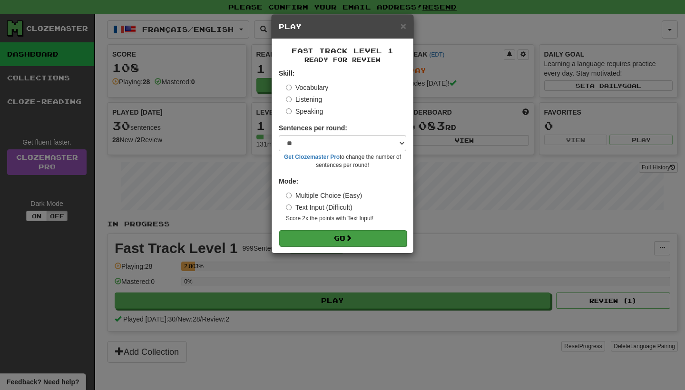
click at [365, 236] on button "Go" at bounding box center [343, 238] width 128 height 16
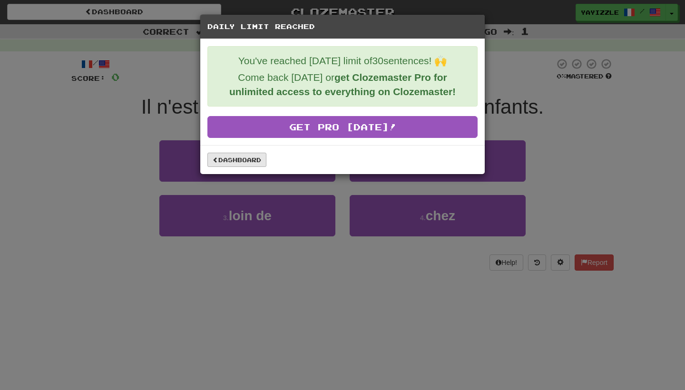
click at [237, 165] on link "Dashboard" at bounding box center [236, 160] width 59 height 14
